Goal: Task Accomplishment & Management: Use online tool/utility

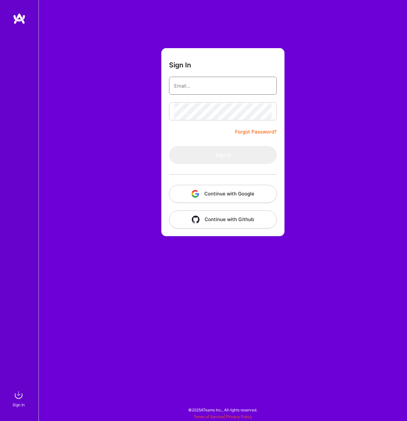
drag, startPoint x: 237, startPoint y: 83, endPoint x: 241, endPoint y: 83, distance: 3.5
click at [237, 83] on input "email" at bounding box center [223, 86] width 98 height 16
click at [264, 200] on button "Continue with Google" at bounding box center [223, 194] width 108 height 18
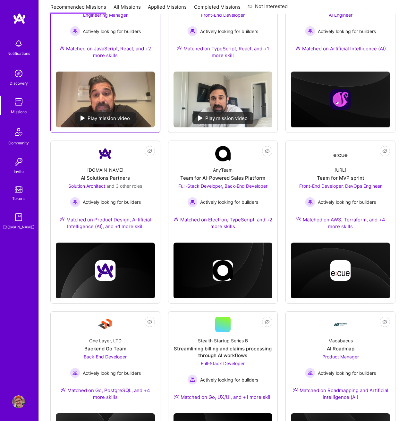
scroll to position [141, 0]
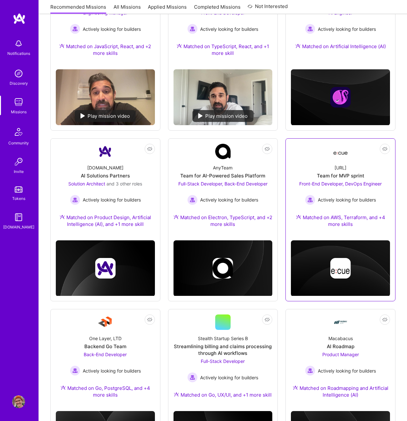
click at [345, 173] on div "Team for MVP sprint" at bounding box center [340, 175] width 47 height 7
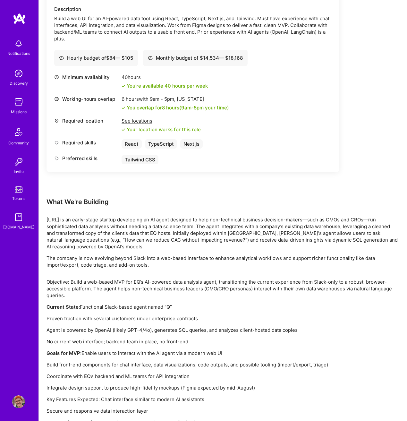
scroll to position [458, 0]
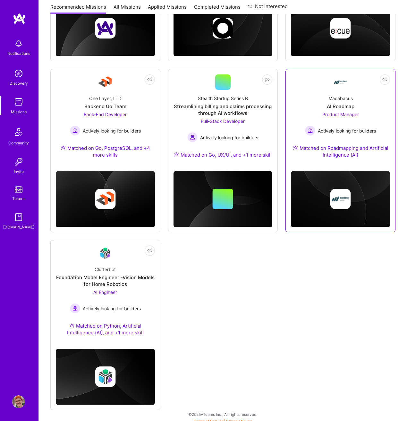
scroll to position [385, 0]
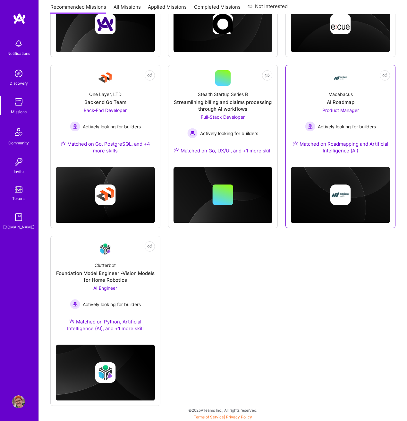
click at [345, 110] on span "Product Manager" at bounding box center [340, 109] width 37 height 5
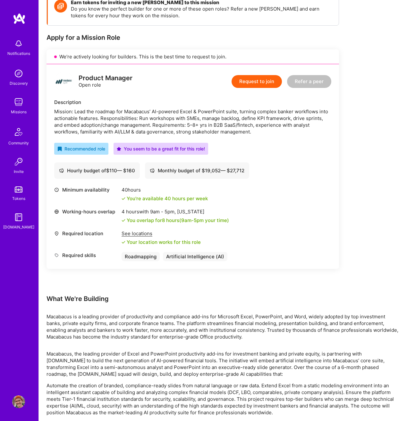
scroll to position [99, 0]
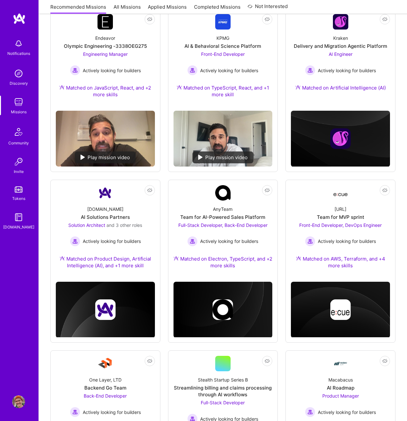
scroll to position [385, 0]
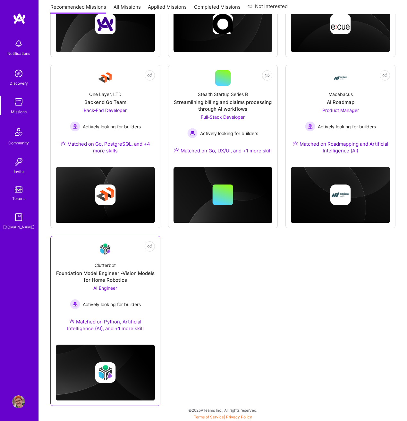
click at [126, 273] on div "Foundation Model Engineer -Vision Models for Home Robotics" at bounding box center [105, 276] width 99 height 13
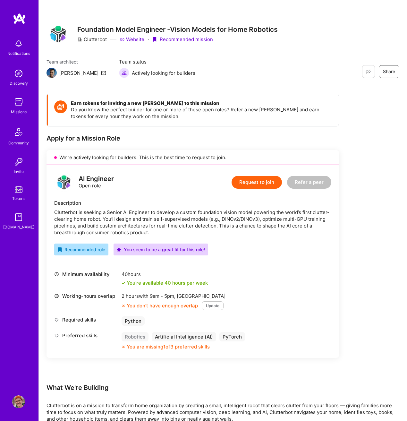
click at [135, 38] on link "Website" at bounding box center [132, 39] width 25 height 7
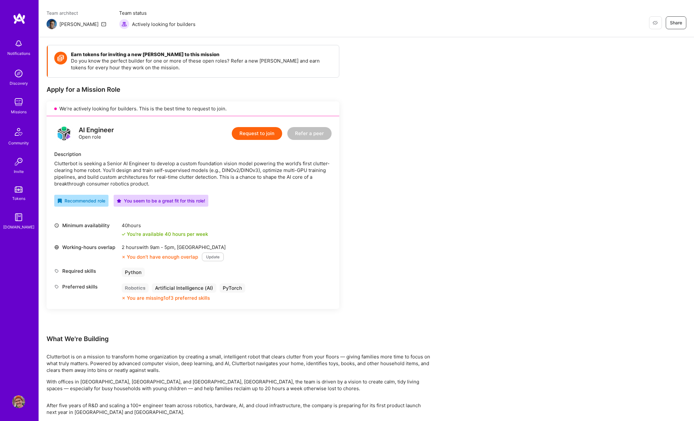
scroll to position [50, 0]
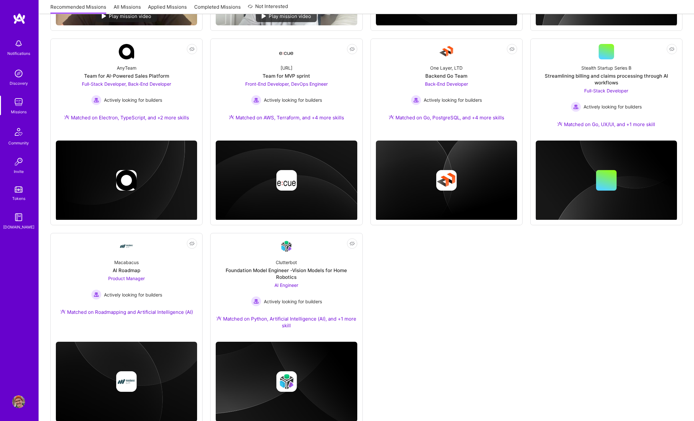
scroll to position [264, 0]
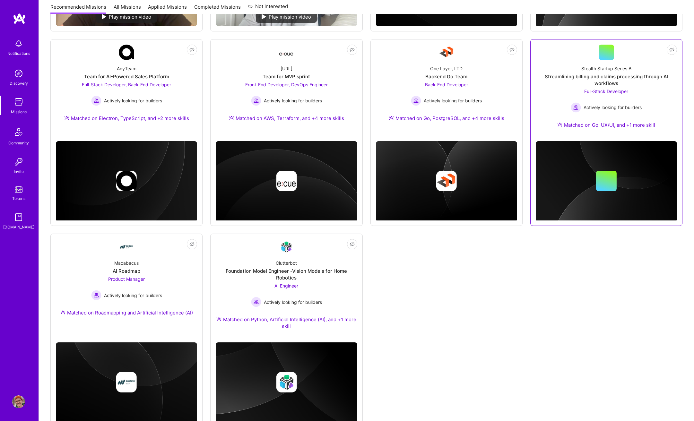
click at [407, 102] on div "Full-Stack Developer Actively looking for builders" at bounding box center [605, 100] width 71 height 25
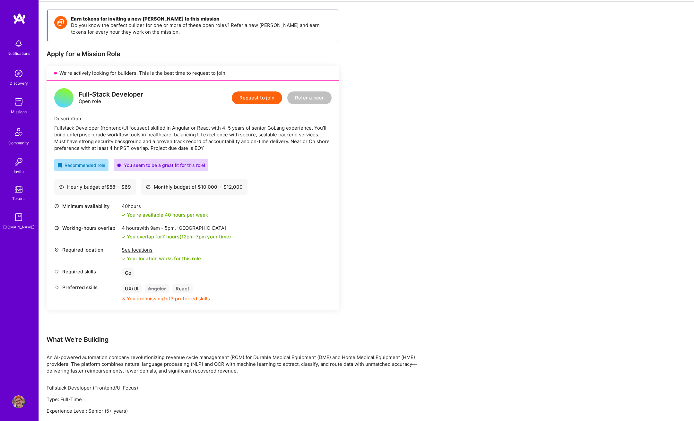
scroll to position [86, 0]
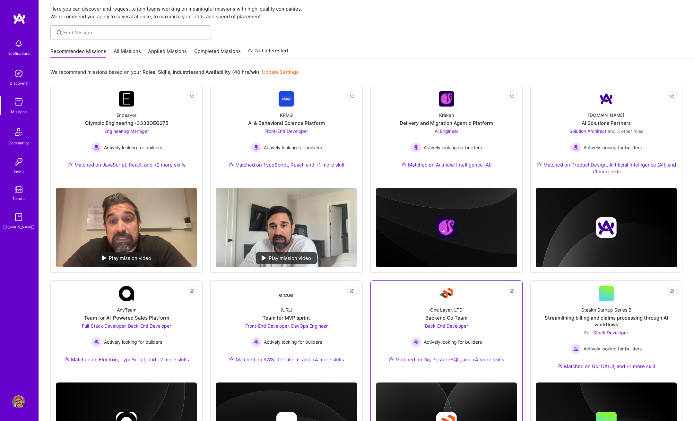
scroll to position [12, 0]
